Goal: Task Accomplishment & Management: Complete application form

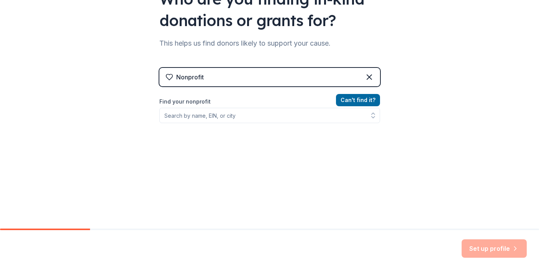
scroll to position [99, 0]
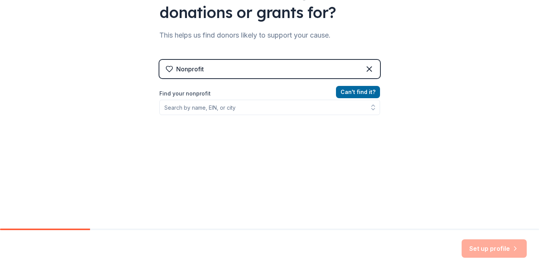
click at [424, 18] on div "👋 Welcome, [PERSON_NAME]! Who are you finding in-kind donations or grants for? …" at bounding box center [269, 64] width 539 height 327
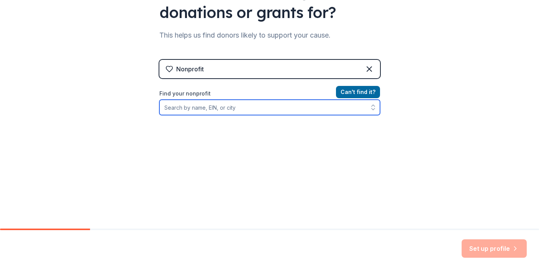
click at [240, 109] on input "Find your nonprofit" at bounding box center [269, 107] width 221 height 15
paste input "[US_EMPLOYER_IDENTIFICATION_NUMBER]"
type input "[US_EMPLOYER_IDENTIFICATION_NUMBER]"
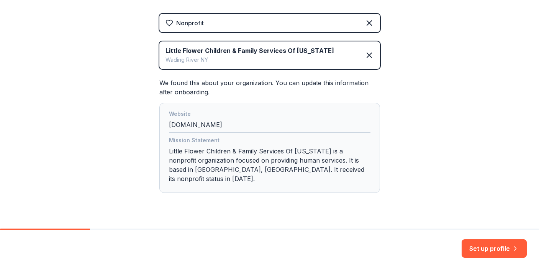
scroll to position [152, 0]
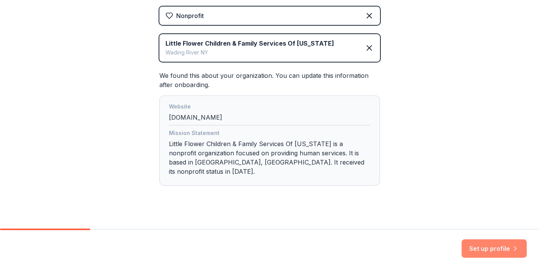
click at [484, 250] on button "Set up profile" at bounding box center [493, 248] width 65 height 18
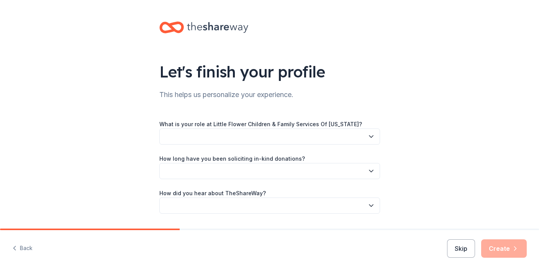
click at [303, 133] on button "button" at bounding box center [269, 136] width 221 height 16
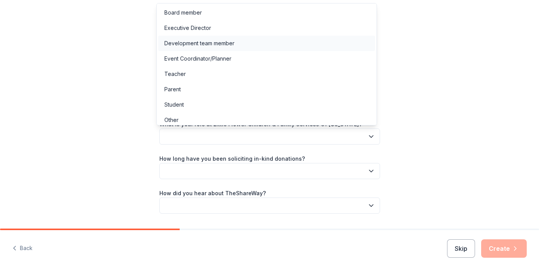
click at [268, 42] on div "Development team member" at bounding box center [266, 43] width 217 height 15
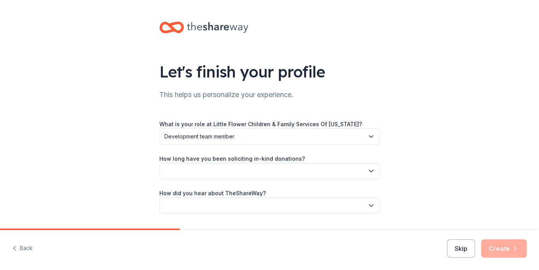
scroll to position [22, 0]
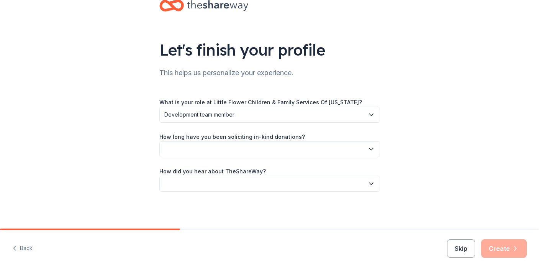
click at [273, 150] on button "button" at bounding box center [269, 149] width 221 height 16
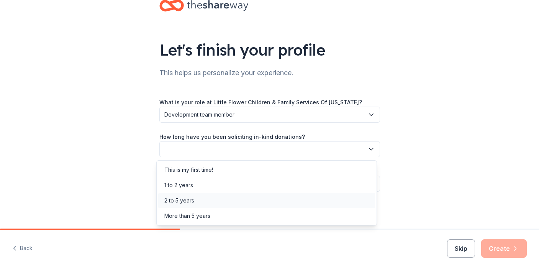
click at [262, 201] on div "2 to 5 years" at bounding box center [266, 200] width 217 height 15
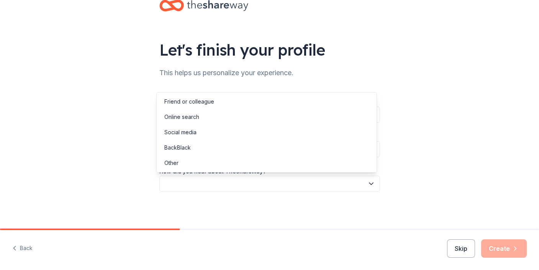
click at [261, 190] on button "button" at bounding box center [269, 183] width 221 height 16
click at [226, 121] on div "Online search" at bounding box center [266, 116] width 217 height 15
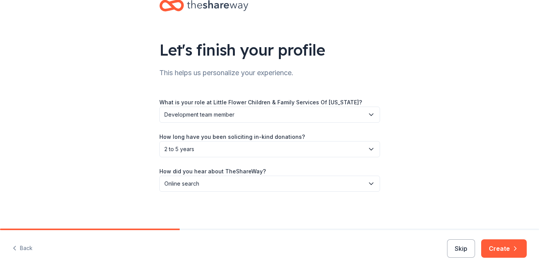
click at [457, 140] on div "Let's finish your profile This helps us personalize your experience. What is yo…" at bounding box center [269, 103] width 539 height 250
click at [519, 248] on button "Create" at bounding box center [504, 248] width 46 height 18
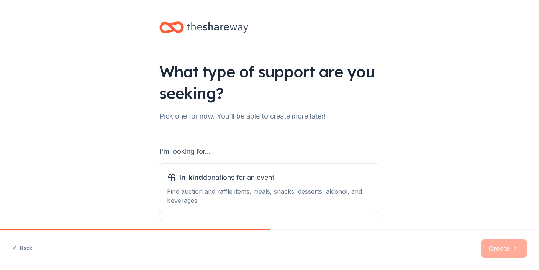
click at [57, 239] on div "Back Create" at bounding box center [269, 250] width 539 height 40
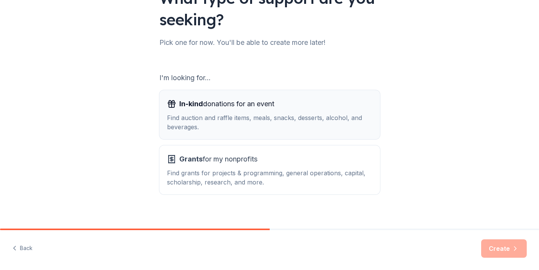
scroll to position [81, 0]
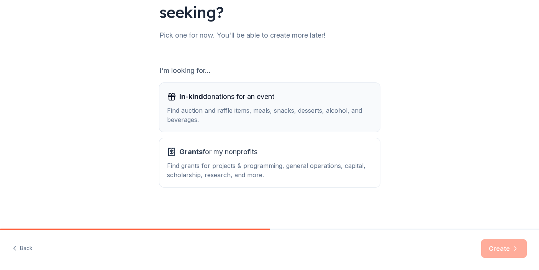
click at [272, 113] on div "Find auction and raffle items, meals, snacks, desserts, alcohol, and beverages." at bounding box center [269, 115] width 205 height 18
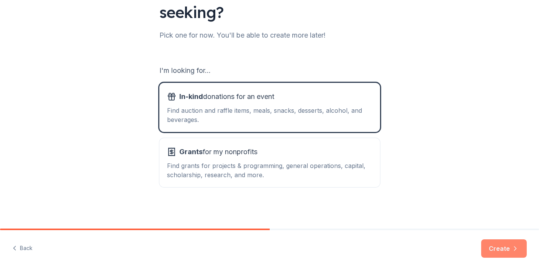
click at [504, 247] on button "Create" at bounding box center [504, 248] width 46 height 18
